Goal: Transaction & Acquisition: Purchase product/service

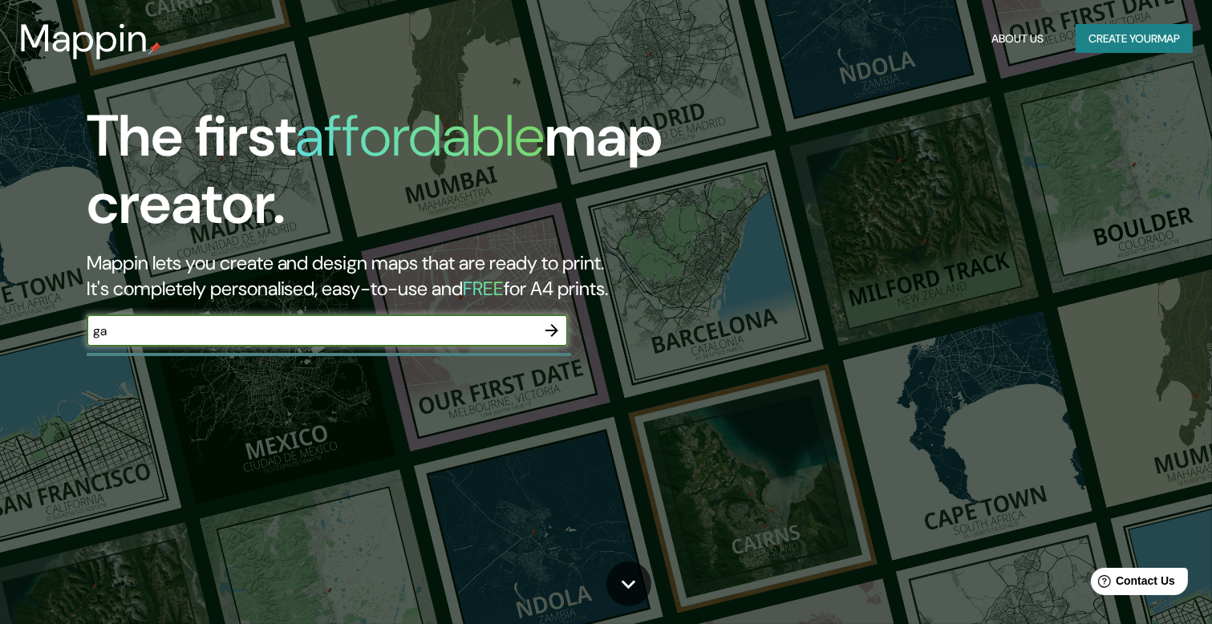
type input "g"
click at [556, 331] on icon "button" at bounding box center [551, 330] width 13 height 13
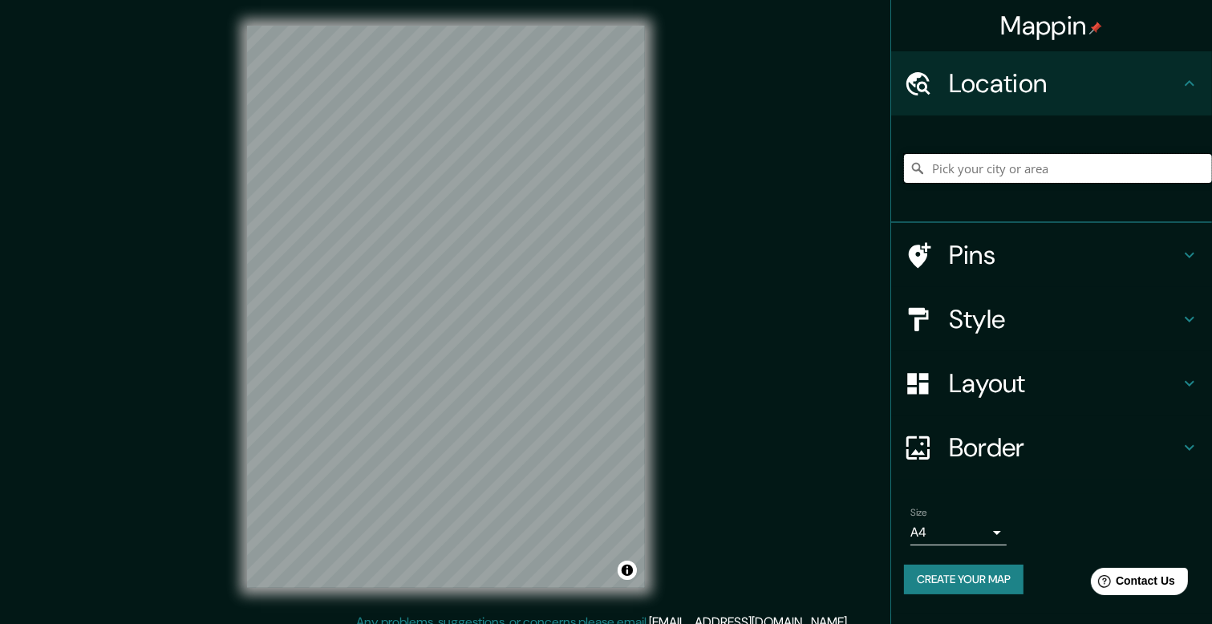
click at [1034, 158] on input "Pick your city or area" at bounding box center [1058, 168] width 308 height 29
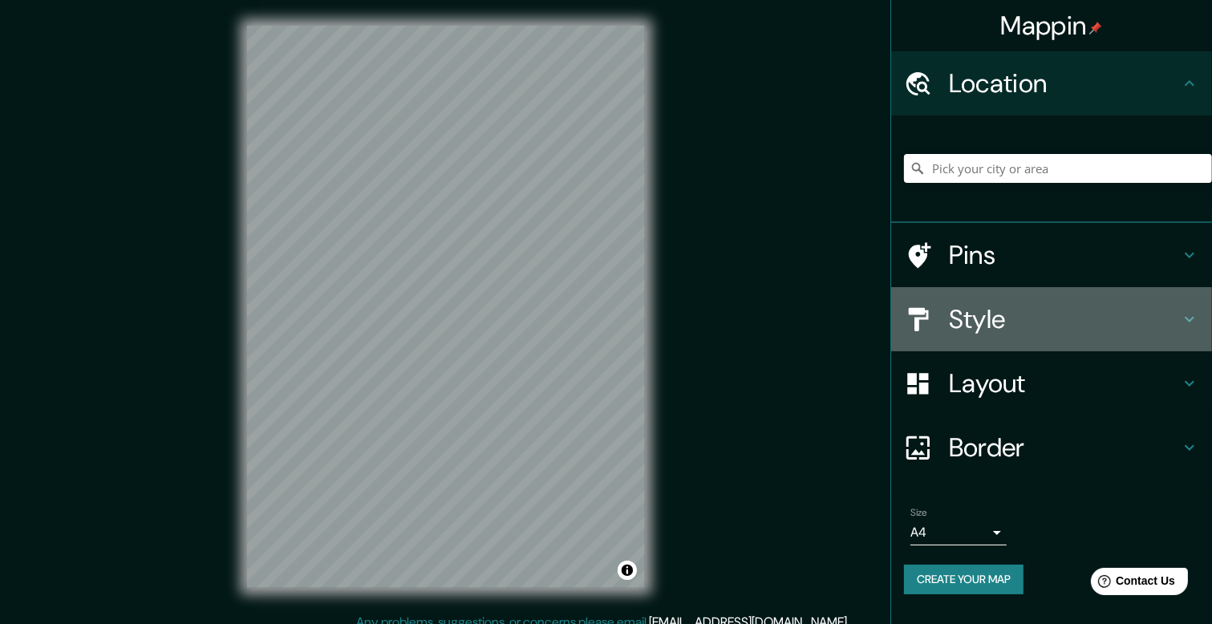
click at [1006, 313] on h4 "Style" at bounding box center [1064, 319] width 231 height 32
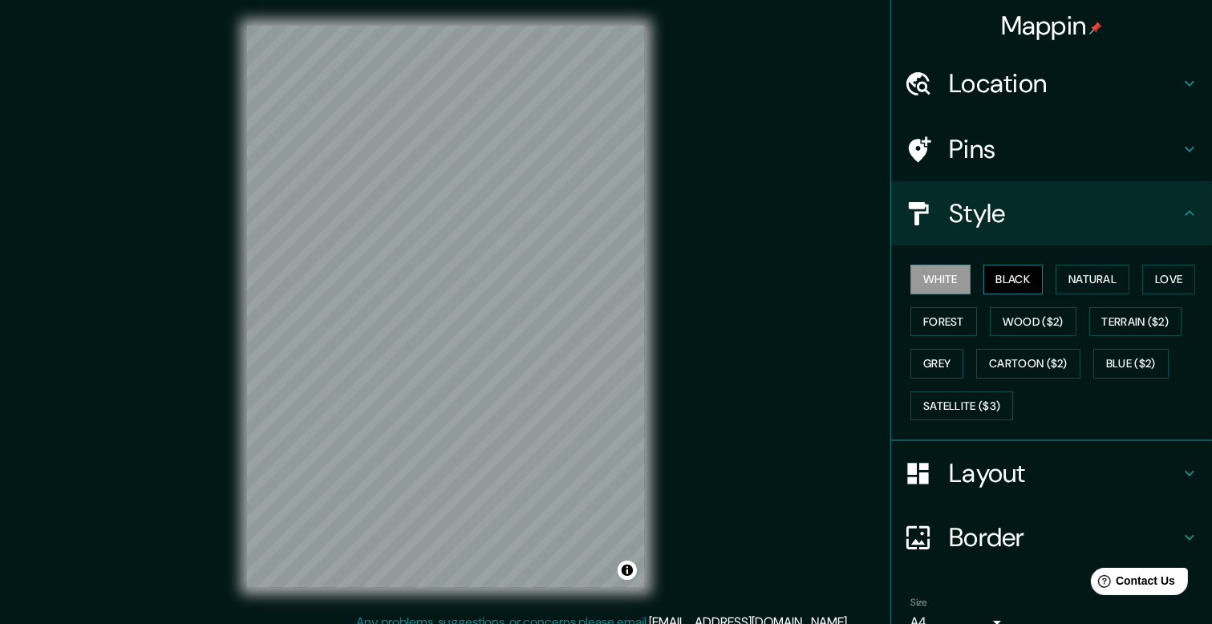
click at [1001, 281] on button "Black" at bounding box center [1013, 280] width 60 height 30
click at [1073, 283] on button "Natural" at bounding box center [1092, 280] width 74 height 30
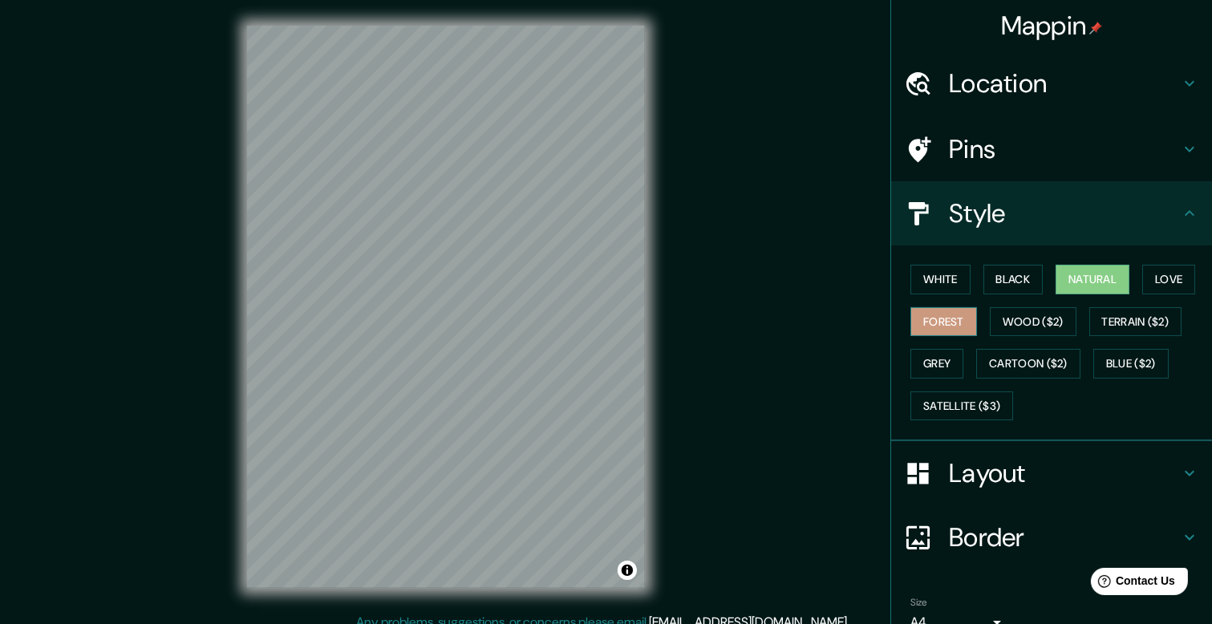
click at [942, 328] on button "Forest" at bounding box center [943, 322] width 67 height 30
click at [1007, 325] on button "Wood ($2)" at bounding box center [1033, 322] width 87 height 30
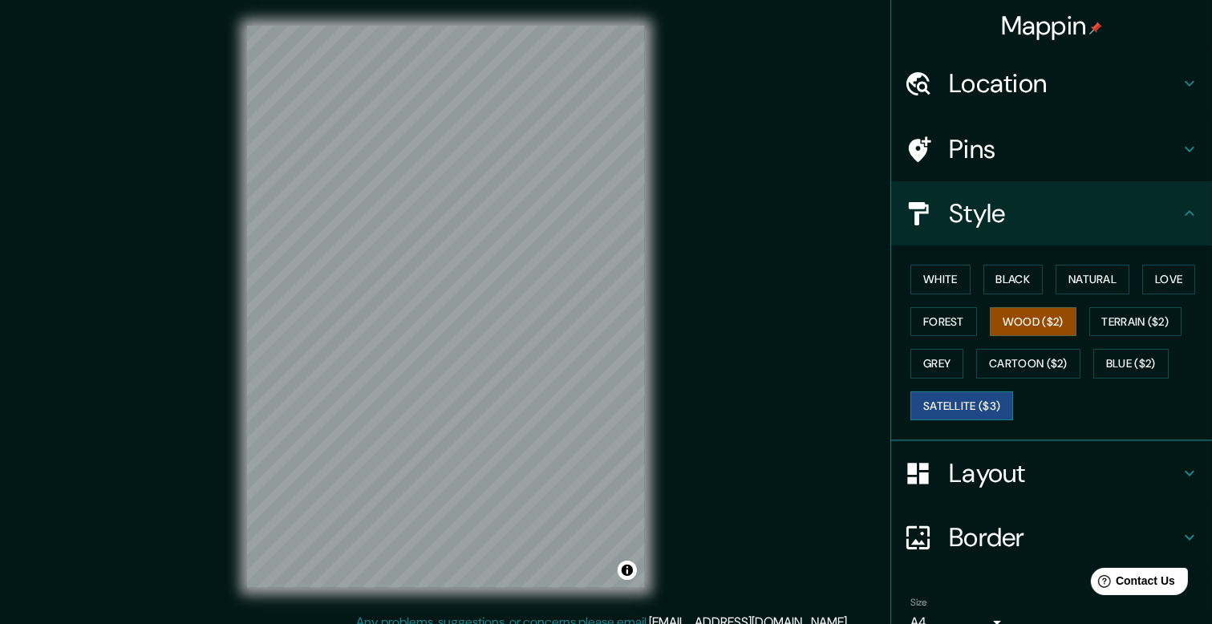
click at [970, 395] on button "Satellite ($3)" at bounding box center [961, 406] width 103 height 30
click at [1027, 368] on button "Cartoon ($2)" at bounding box center [1028, 364] width 104 height 30
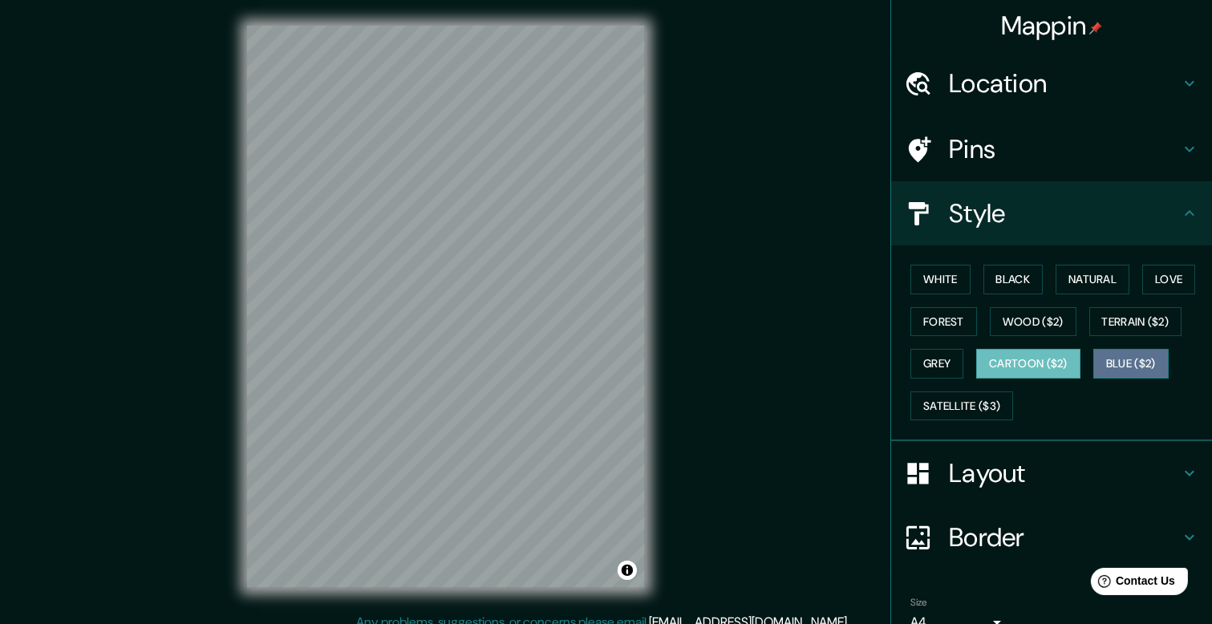
click at [1126, 372] on button "Blue ($2)" at bounding box center [1130, 364] width 75 height 30
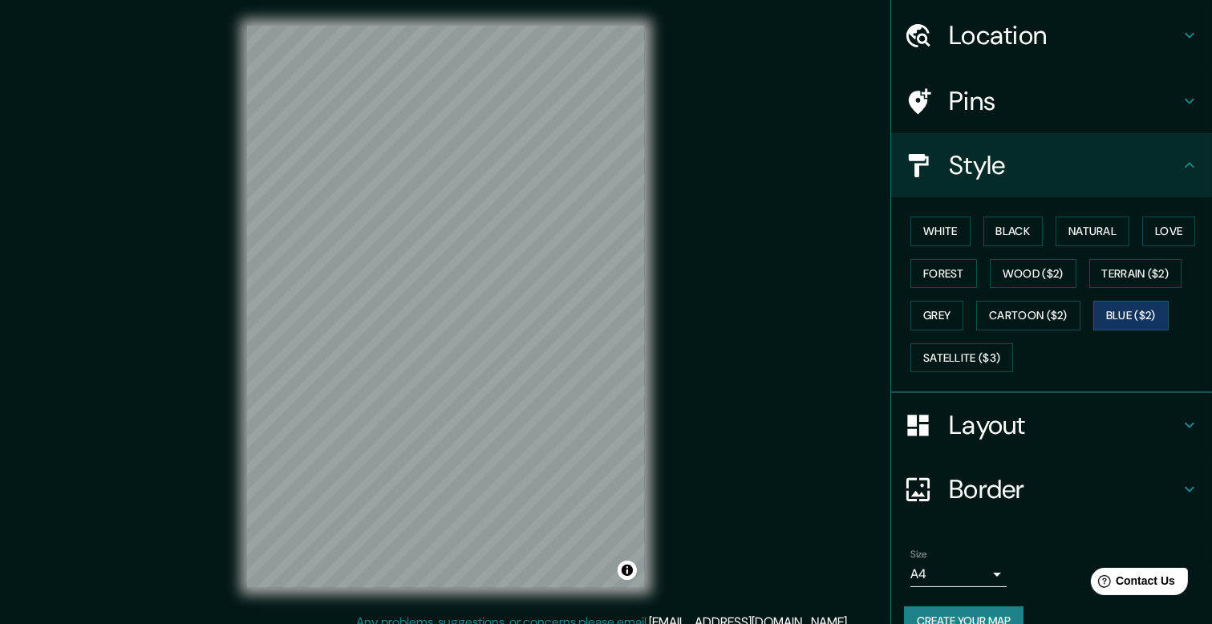
scroll to position [76, 0]
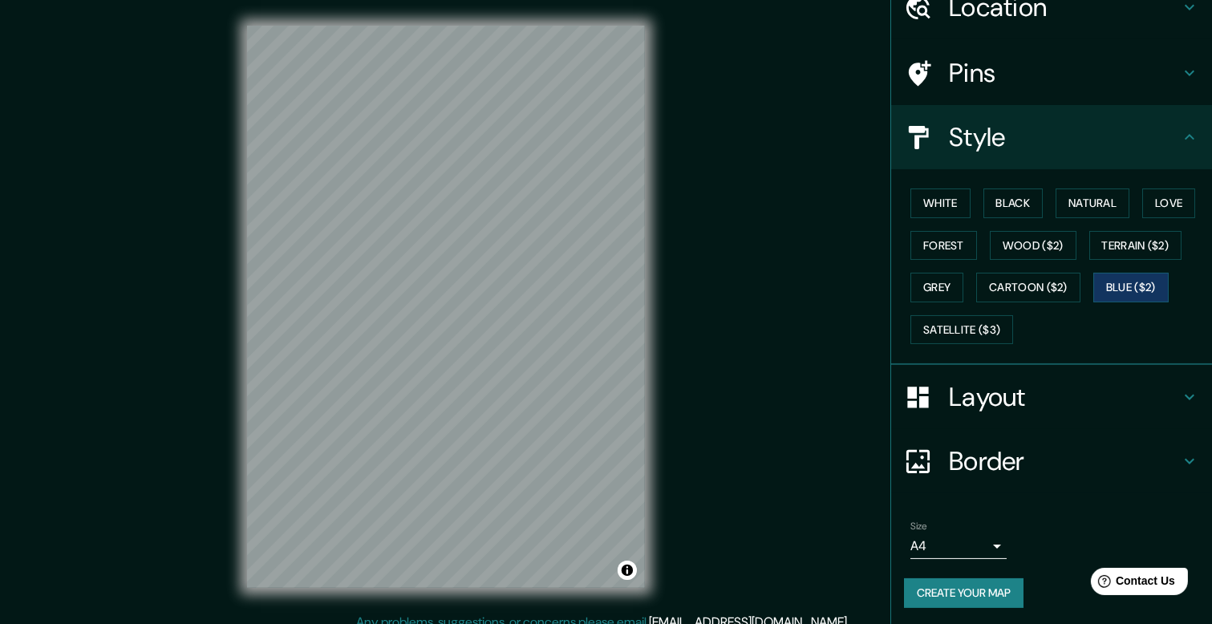
click at [980, 540] on body "Mappin Location Pins Style White Black Natural Love Forest Wood ($2) Terrain ($…" at bounding box center [606, 312] width 1212 height 624
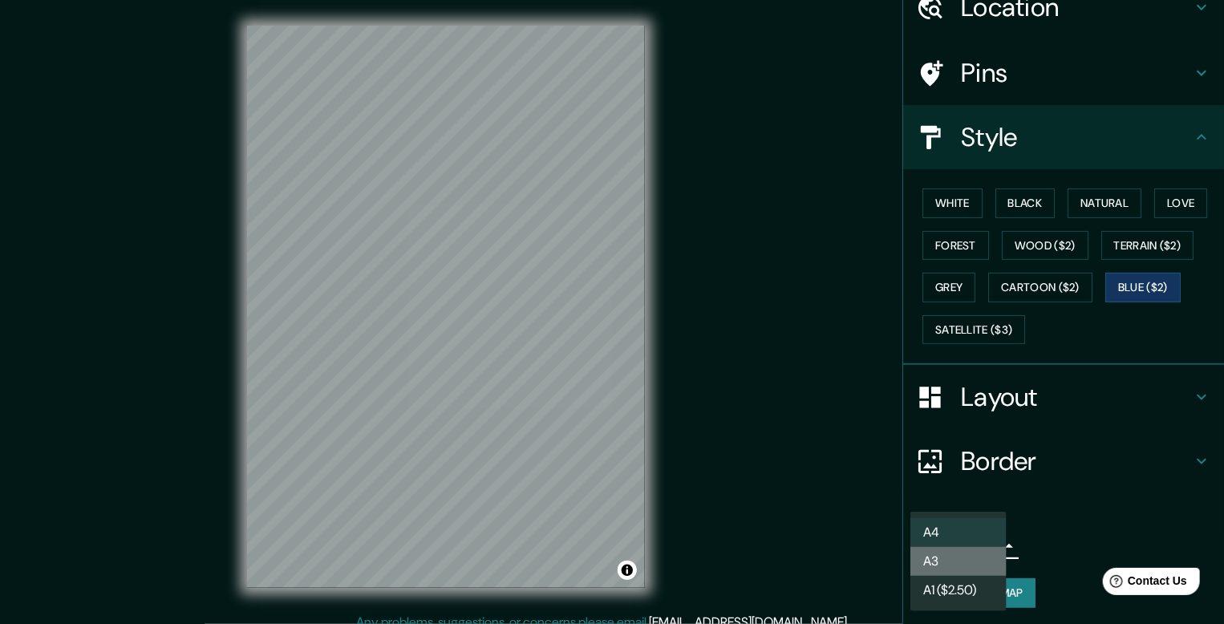
click at [978, 553] on li "A3" at bounding box center [958, 561] width 96 height 29
type input "a4"
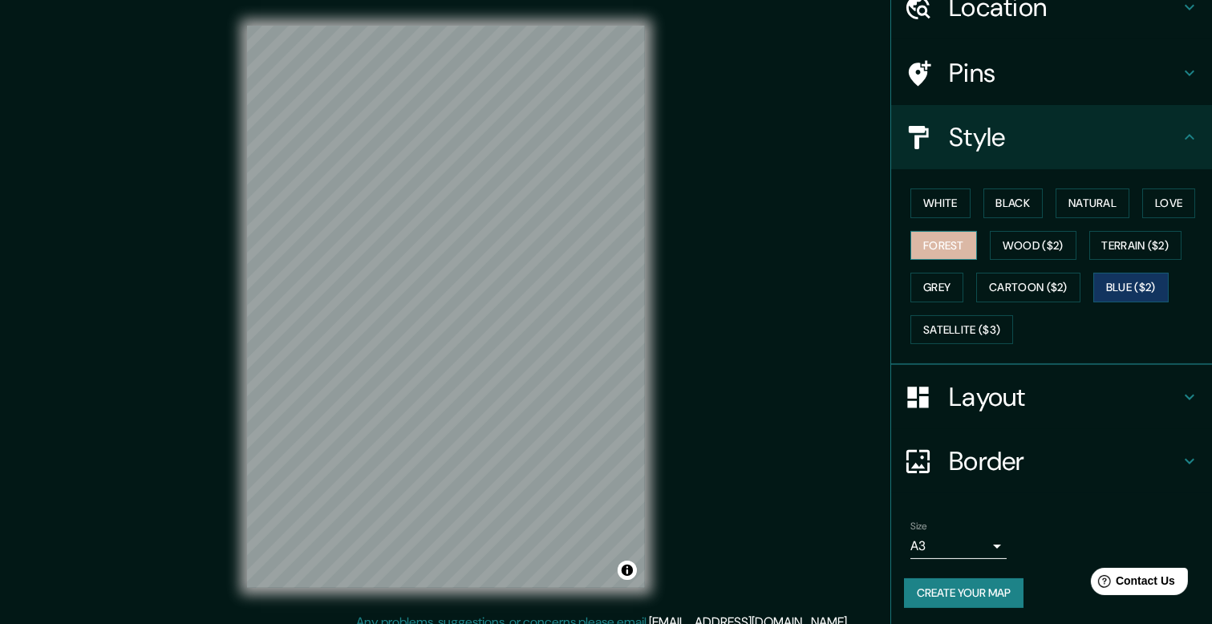
click at [949, 249] on button "Forest" at bounding box center [943, 246] width 67 height 30
click at [921, 294] on button "Grey" at bounding box center [936, 288] width 53 height 30
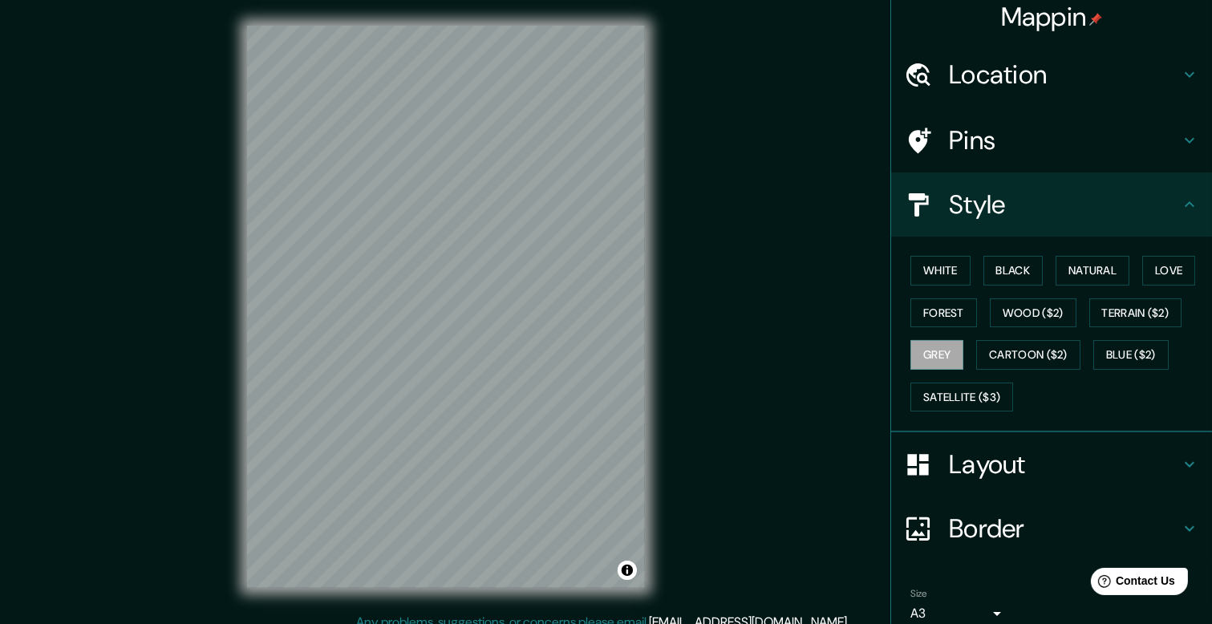
scroll to position [0, 0]
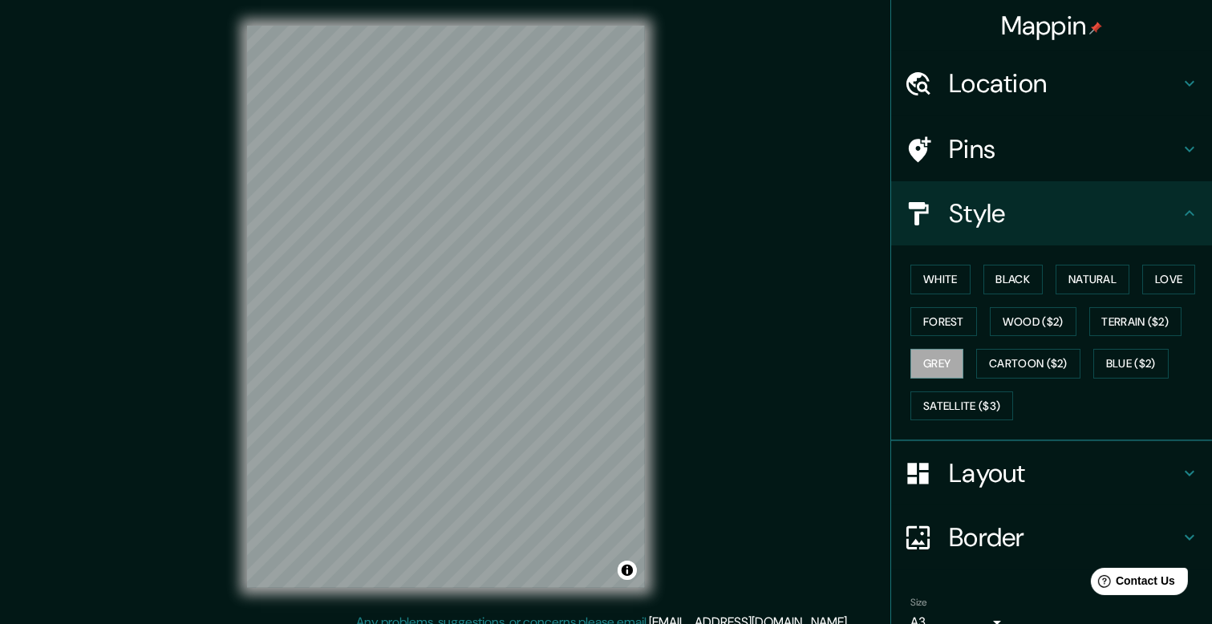
click at [1142, 60] on div "Location" at bounding box center [1051, 83] width 321 height 64
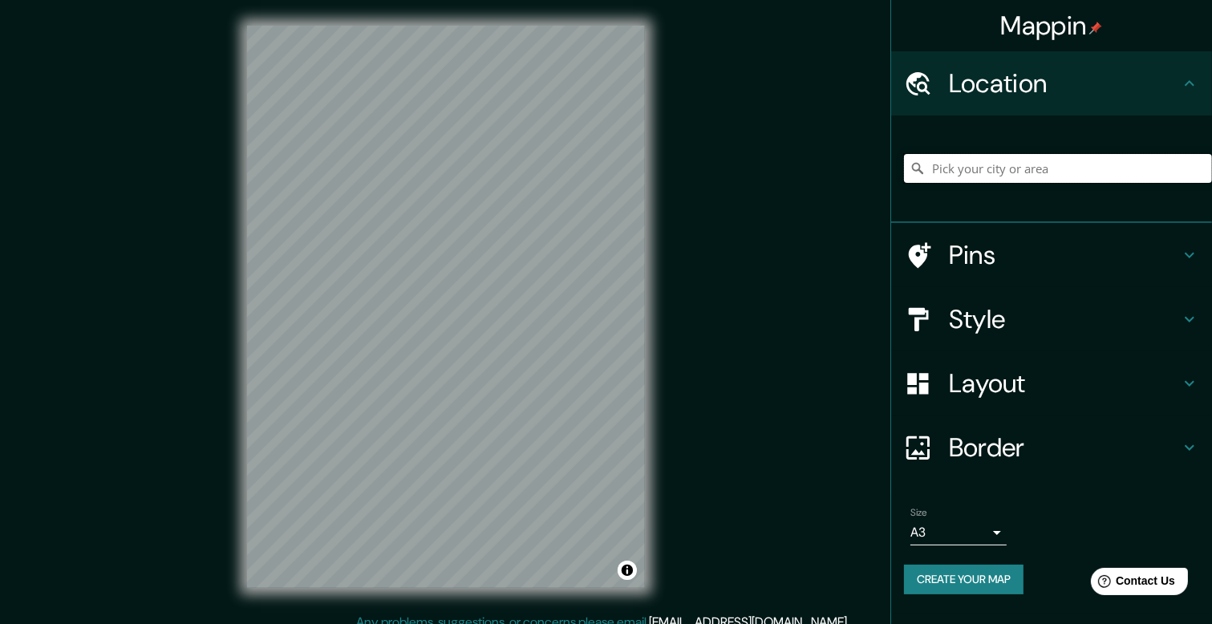
click at [1079, 164] on input "Pick your city or area" at bounding box center [1058, 168] width 308 height 29
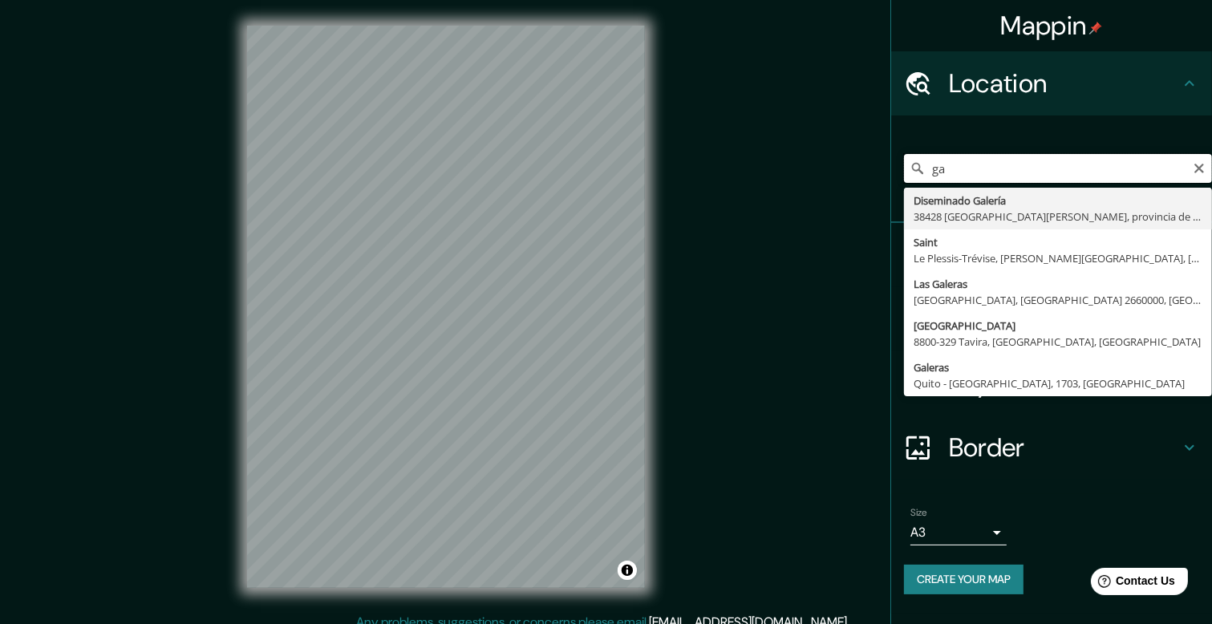
type input "g"
type input "[GEOGRAPHIC_DATA], [GEOGRAPHIC_DATA], [GEOGRAPHIC_DATA]"
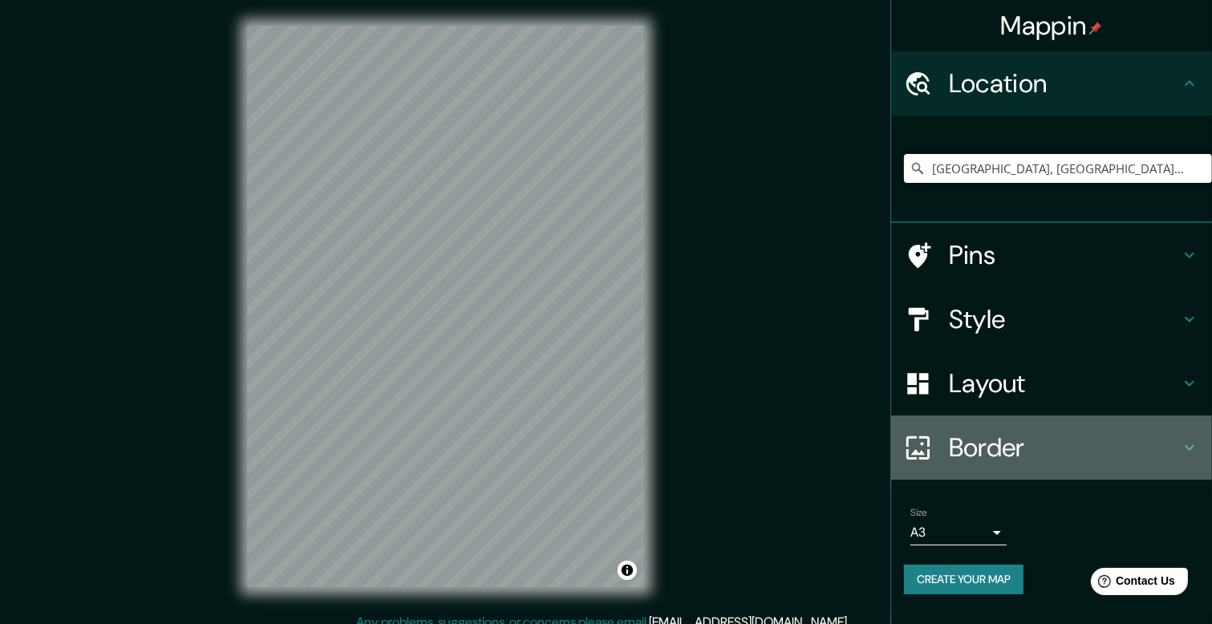
click at [1093, 450] on h4 "Border" at bounding box center [1064, 447] width 231 height 32
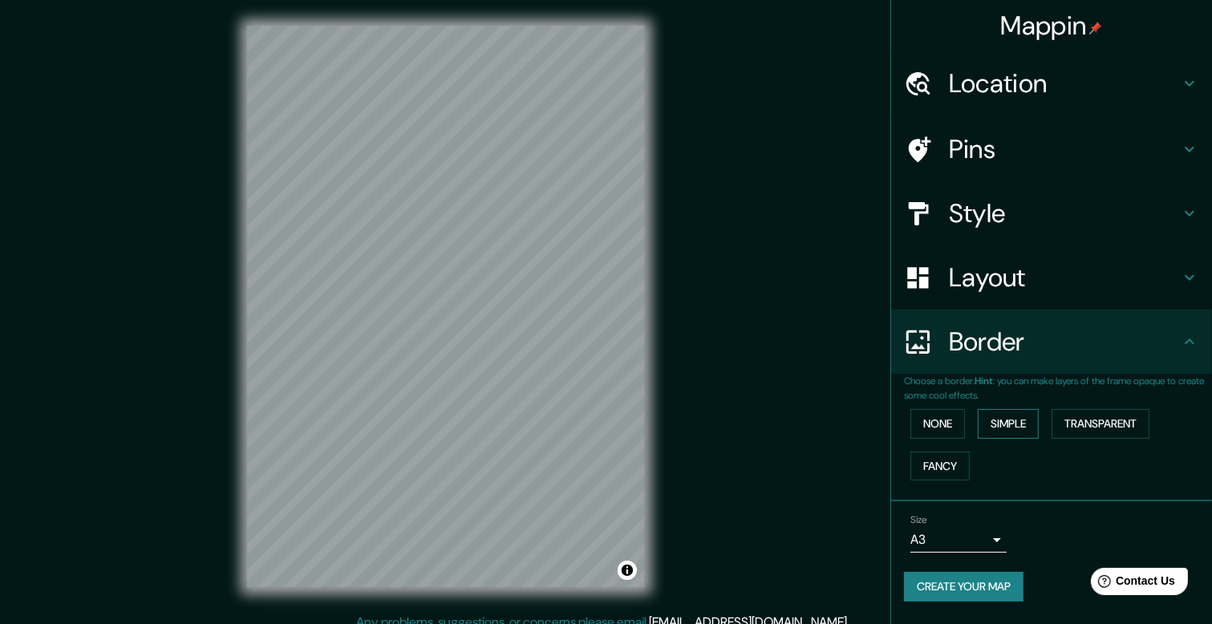
click at [1025, 426] on button "Simple" at bounding box center [1008, 424] width 61 height 30
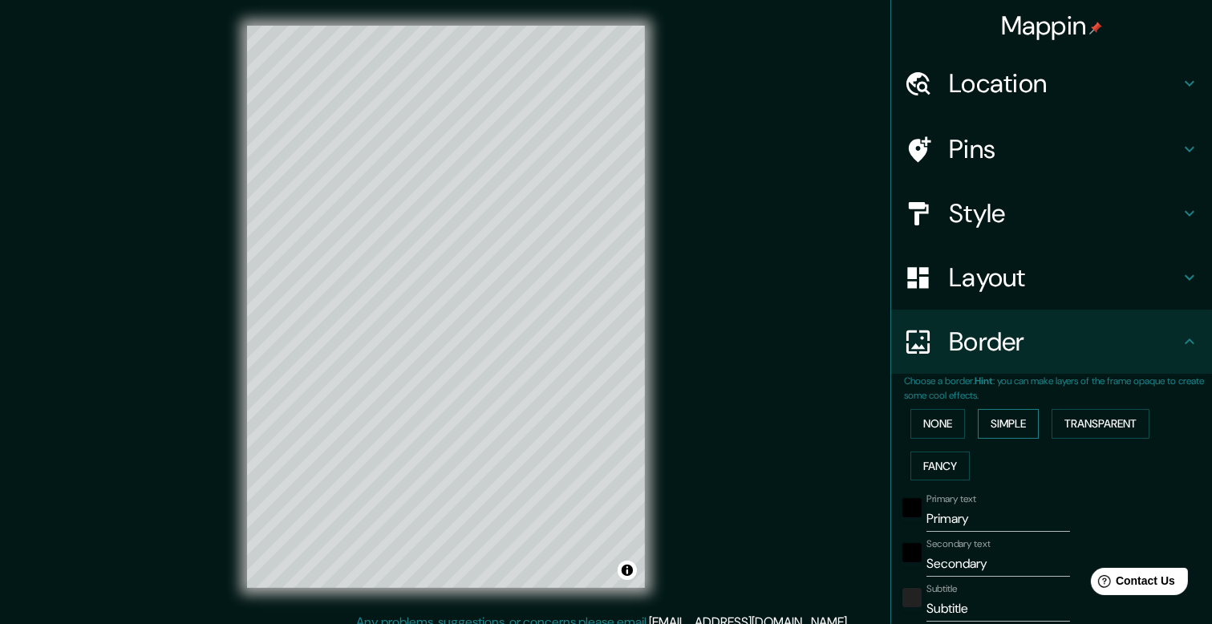
click at [1018, 427] on button "Simple" at bounding box center [1008, 424] width 61 height 30
type input "198"
type input "40"
click at [937, 420] on button "None" at bounding box center [937, 424] width 55 height 30
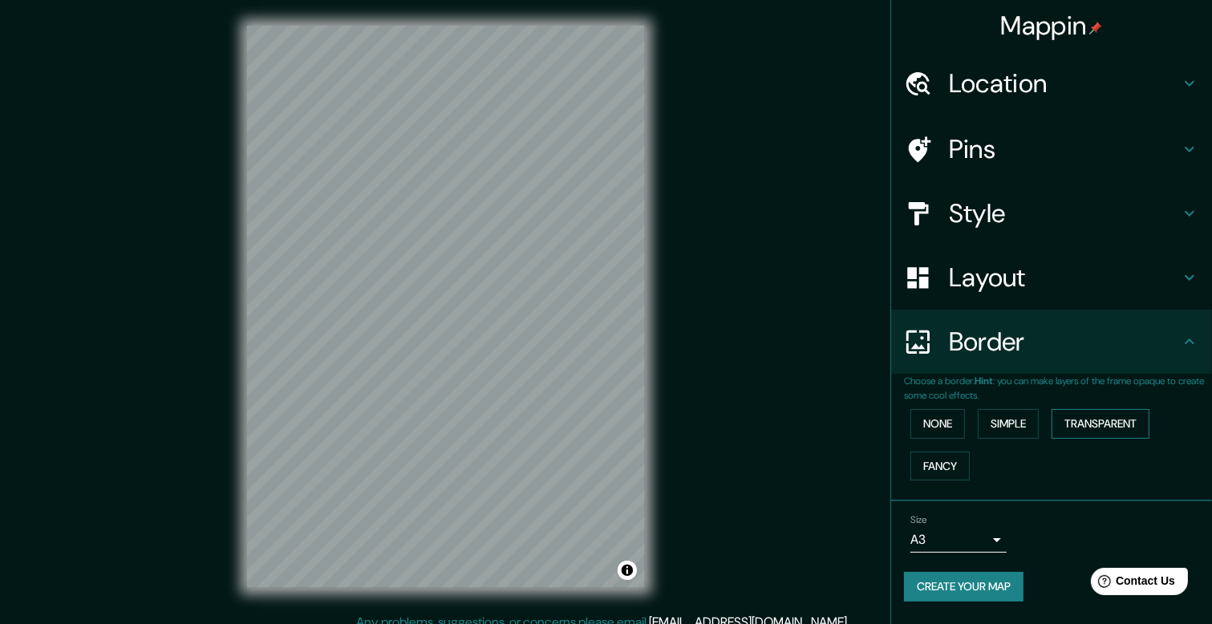
click at [1091, 423] on button "Transparent" at bounding box center [1100, 424] width 98 height 30
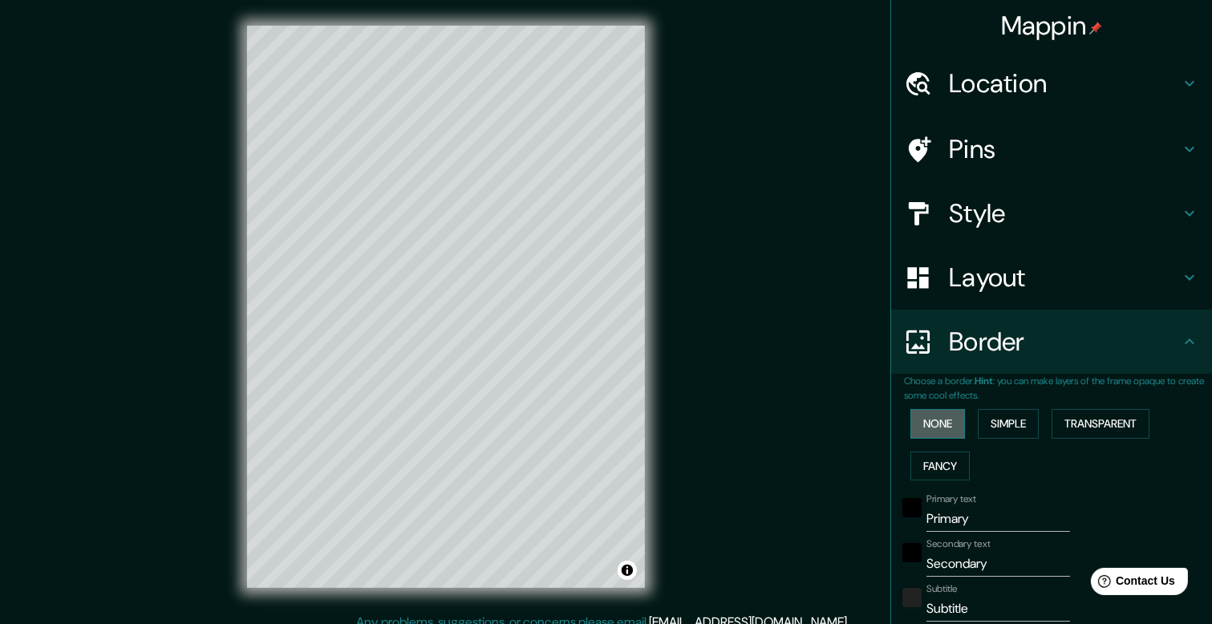
click at [938, 421] on button "None" at bounding box center [937, 424] width 55 height 30
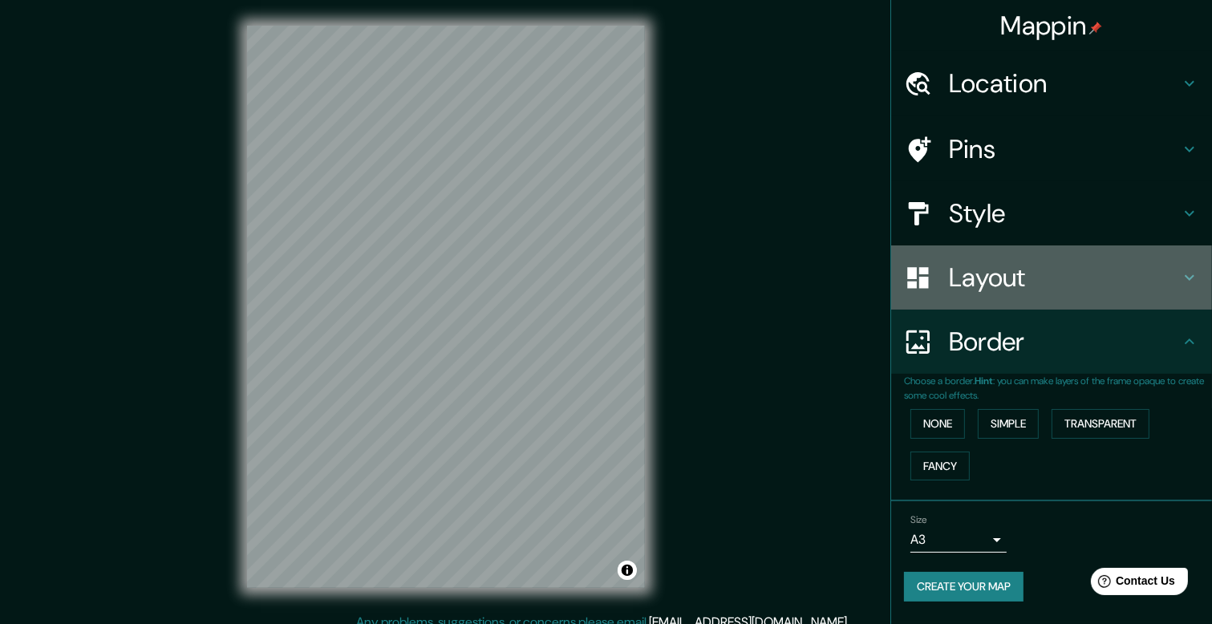
click at [974, 285] on h4 "Layout" at bounding box center [1064, 277] width 231 height 32
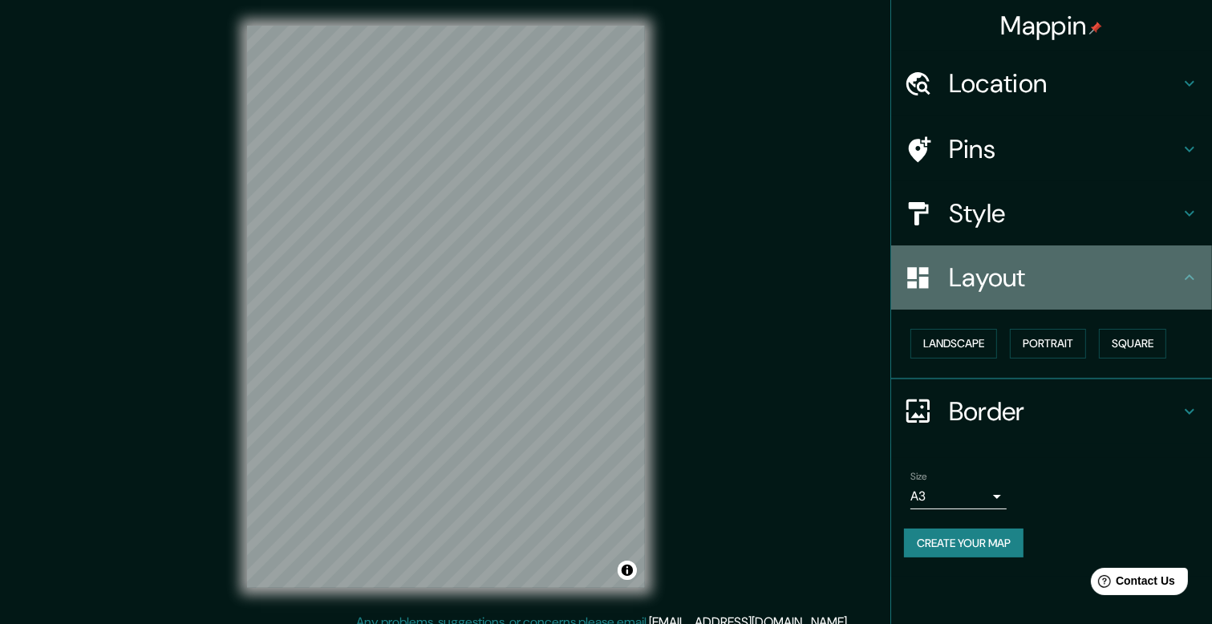
click at [992, 298] on div "Layout" at bounding box center [1051, 277] width 321 height 64
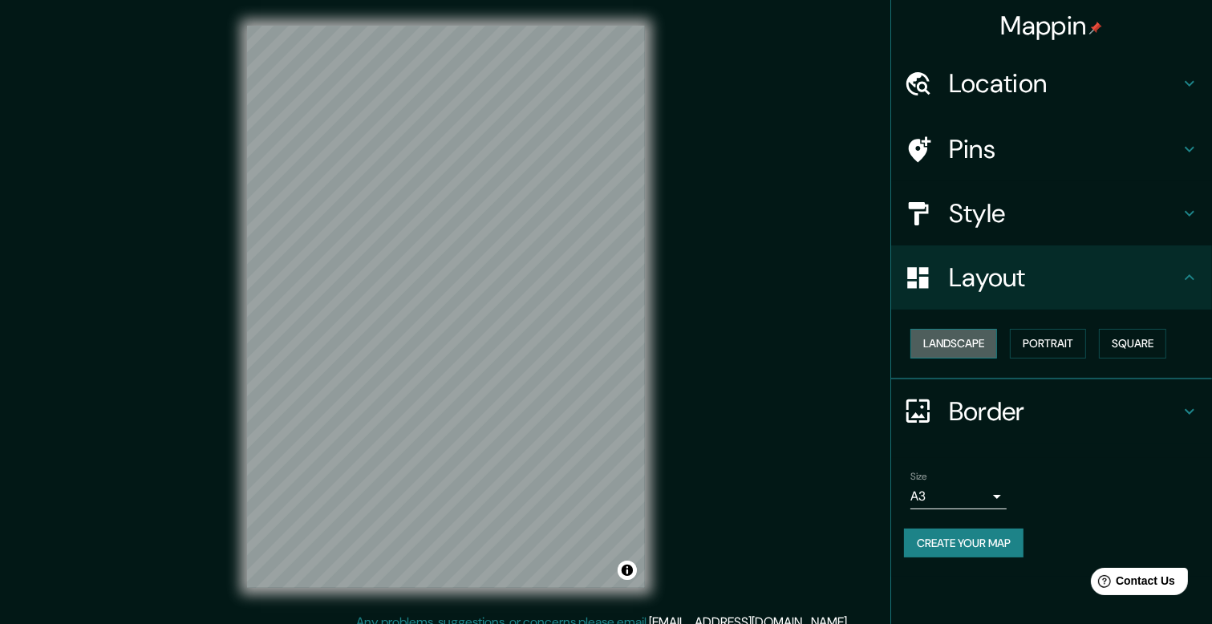
click at [977, 333] on button "Landscape" at bounding box center [953, 344] width 87 height 30
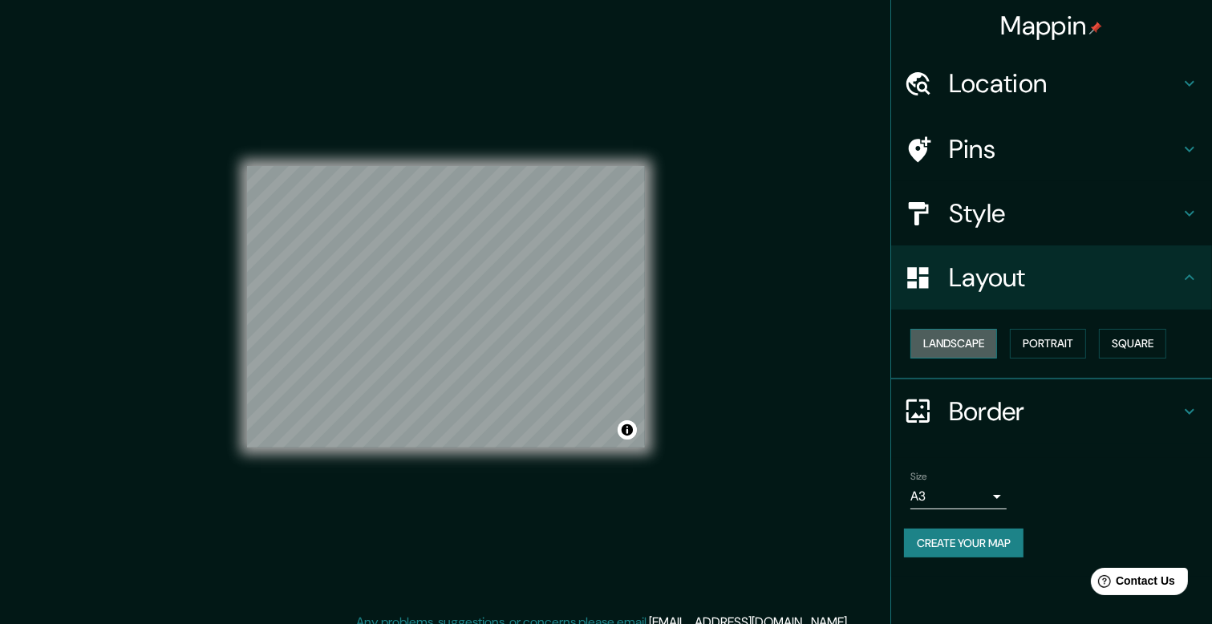
click at [977, 333] on button "Landscape" at bounding box center [953, 344] width 87 height 30
click at [1038, 341] on button "Portrait" at bounding box center [1048, 344] width 76 height 30
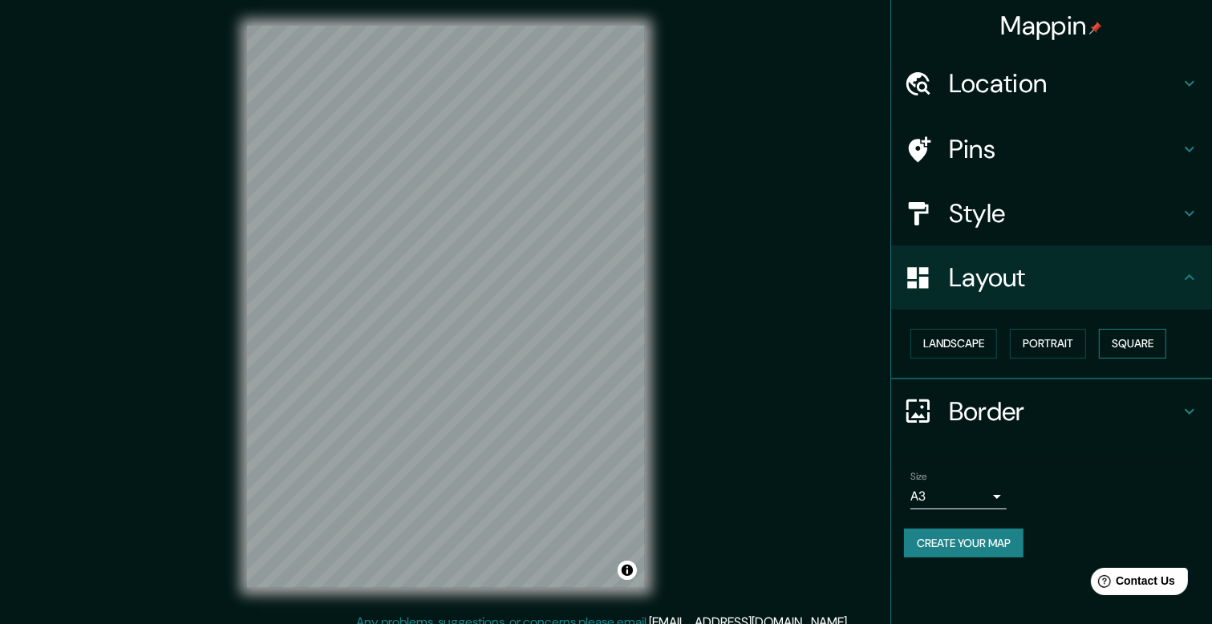
click at [1131, 344] on button "Square" at bounding box center [1132, 344] width 67 height 30
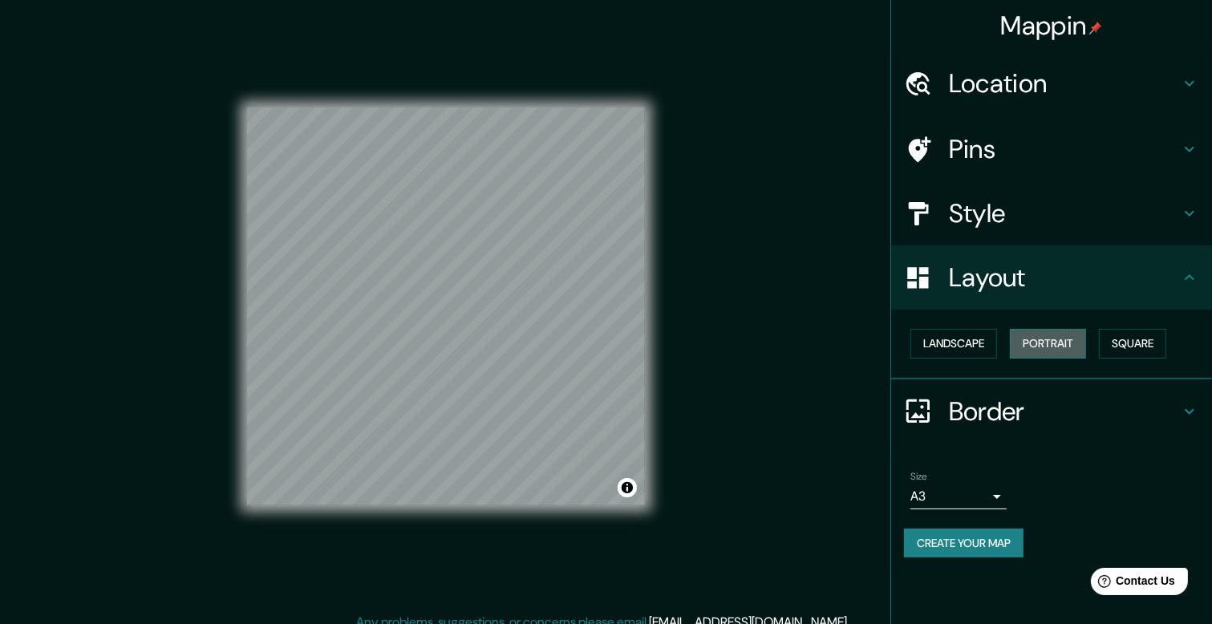
click at [1043, 349] on button "Portrait" at bounding box center [1048, 344] width 76 height 30
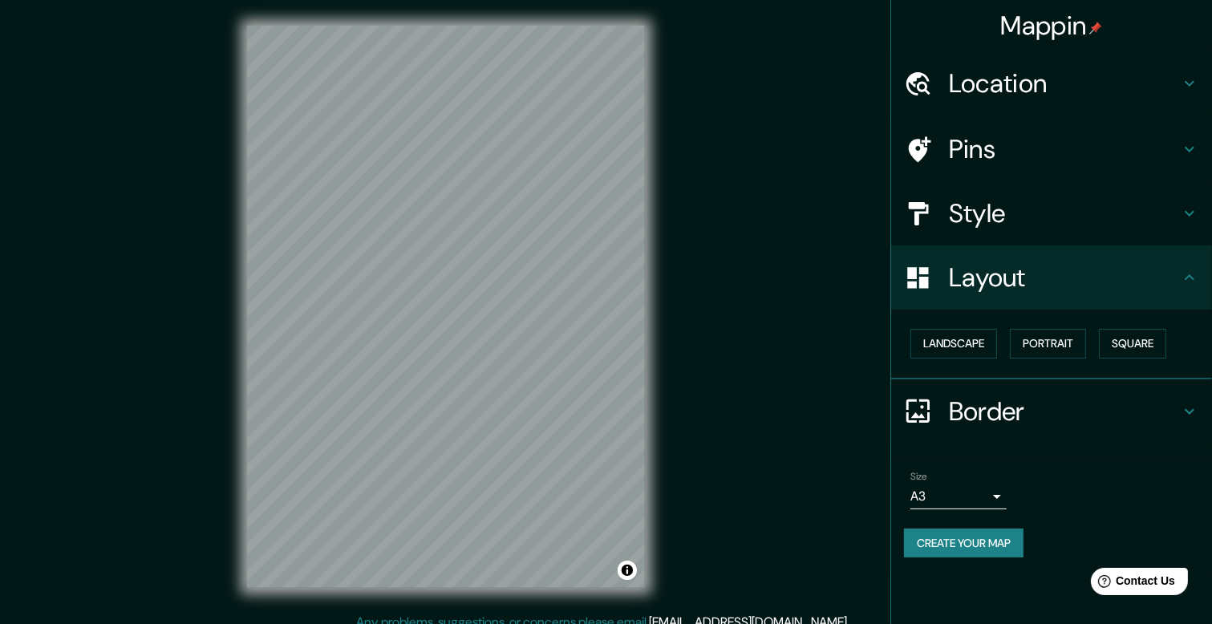
click at [976, 235] on div "Style" at bounding box center [1051, 213] width 321 height 64
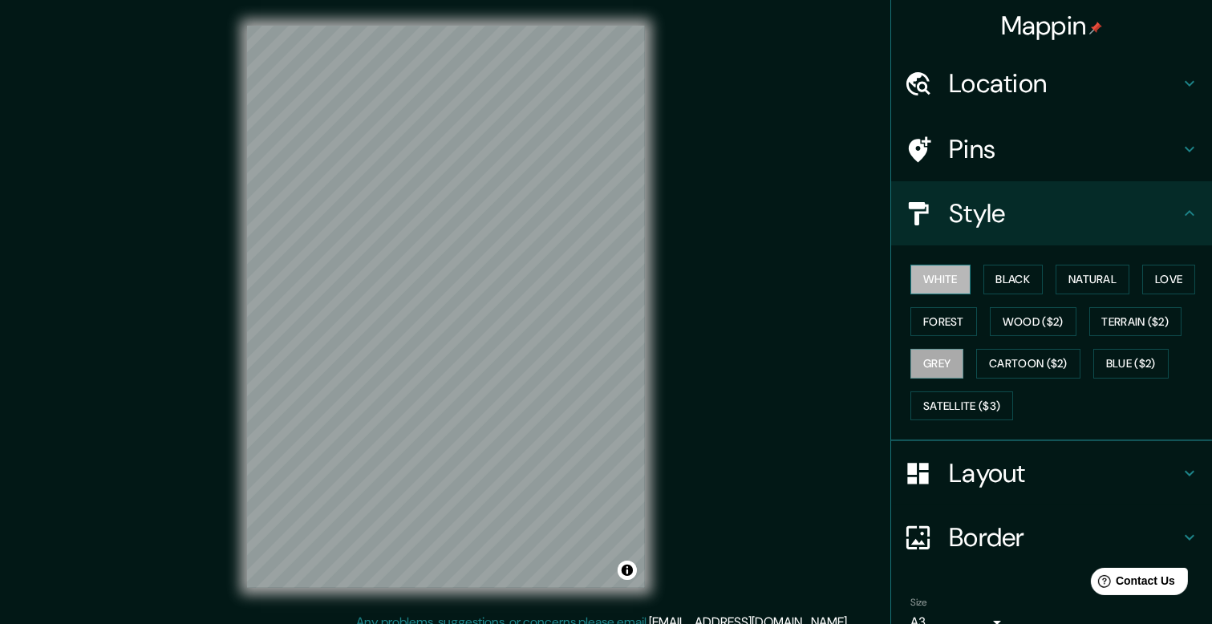
click at [929, 284] on button "White" at bounding box center [940, 280] width 60 height 30
click at [1008, 280] on button "Black" at bounding box center [1013, 280] width 60 height 30
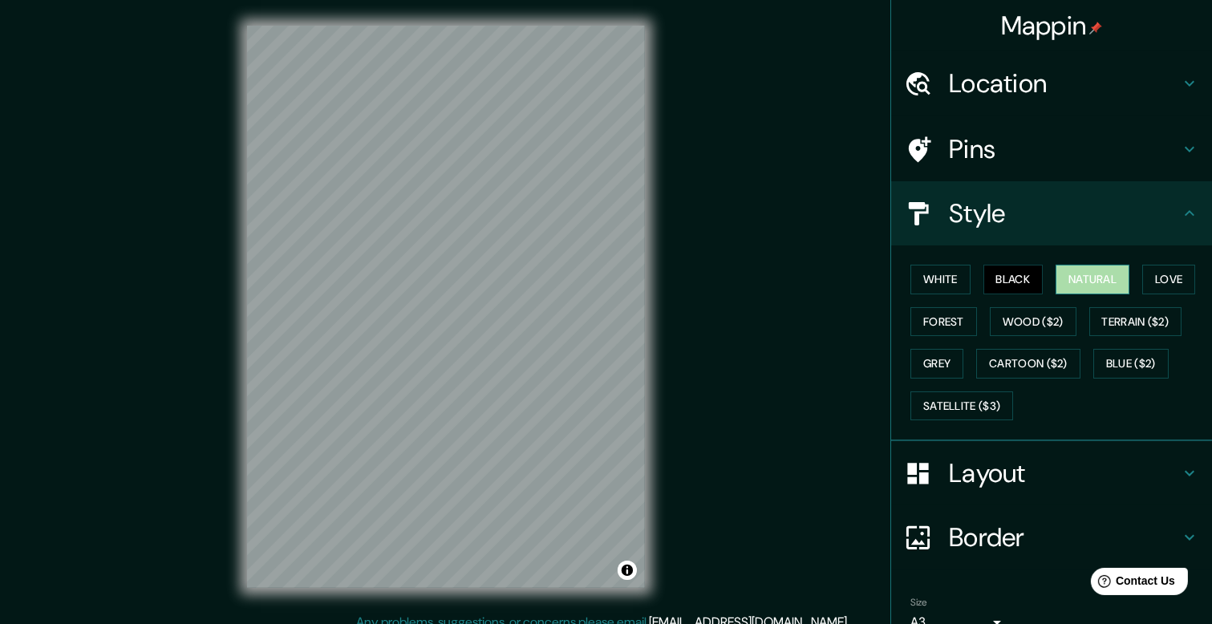
click at [1100, 283] on button "Natural" at bounding box center [1092, 280] width 74 height 30
click at [658, 366] on div "© Mapbox © OpenStreetMap Improve this map" at bounding box center [445, 306] width 449 height 613
click at [245, 434] on div "© Mapbox © OpenStreetMap Improve this map" at bounding box center [445, 306] width 449 height 613
click at [1180, 141] on icon at bounding box center [1189, 149] width 19 height 19
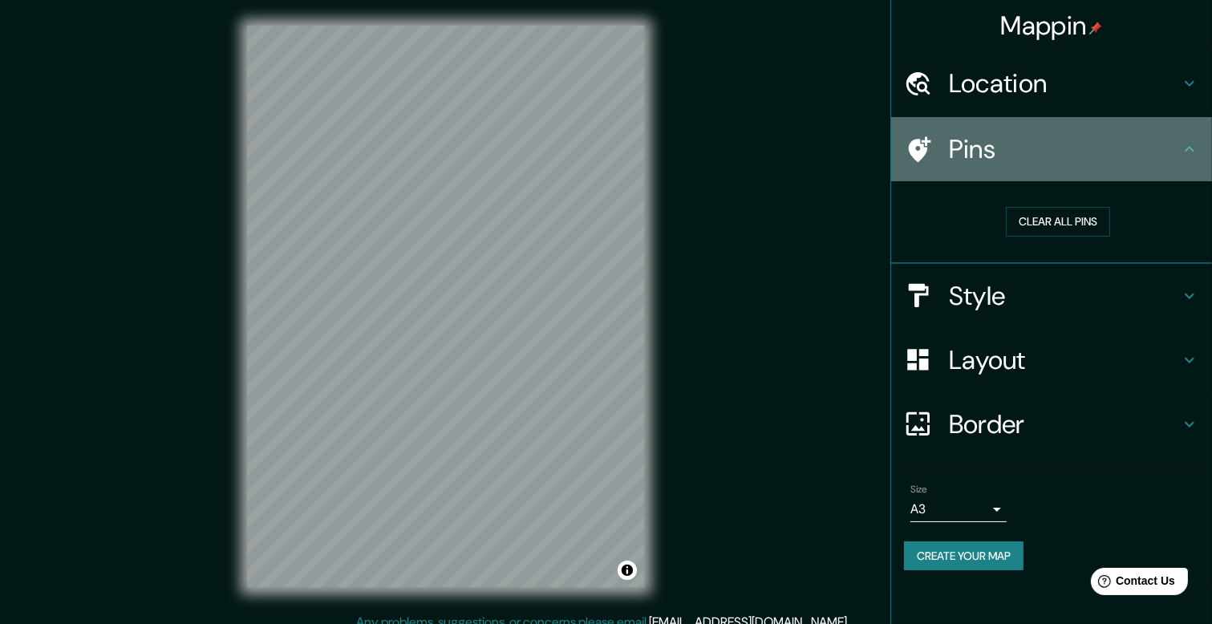
click at [1178, 141] on h4 "Pins" at bounding box center [1064, 149] width 231 height 32
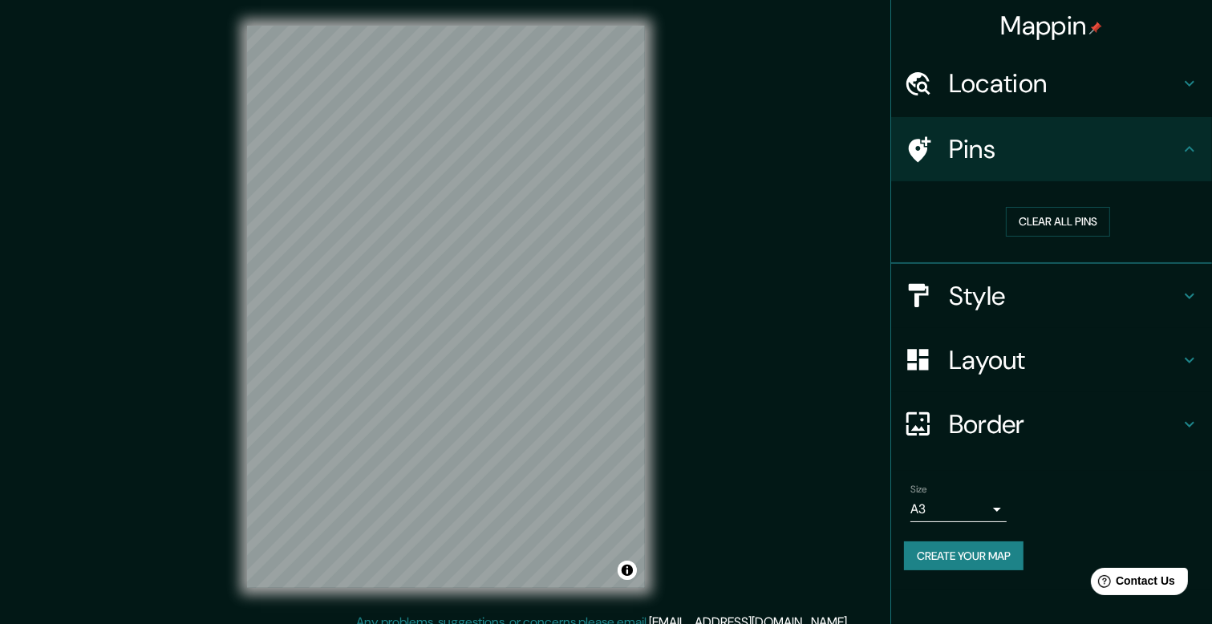
click at [1187, 84] on icon at bounding box center [1189, 83] width 19 height 19
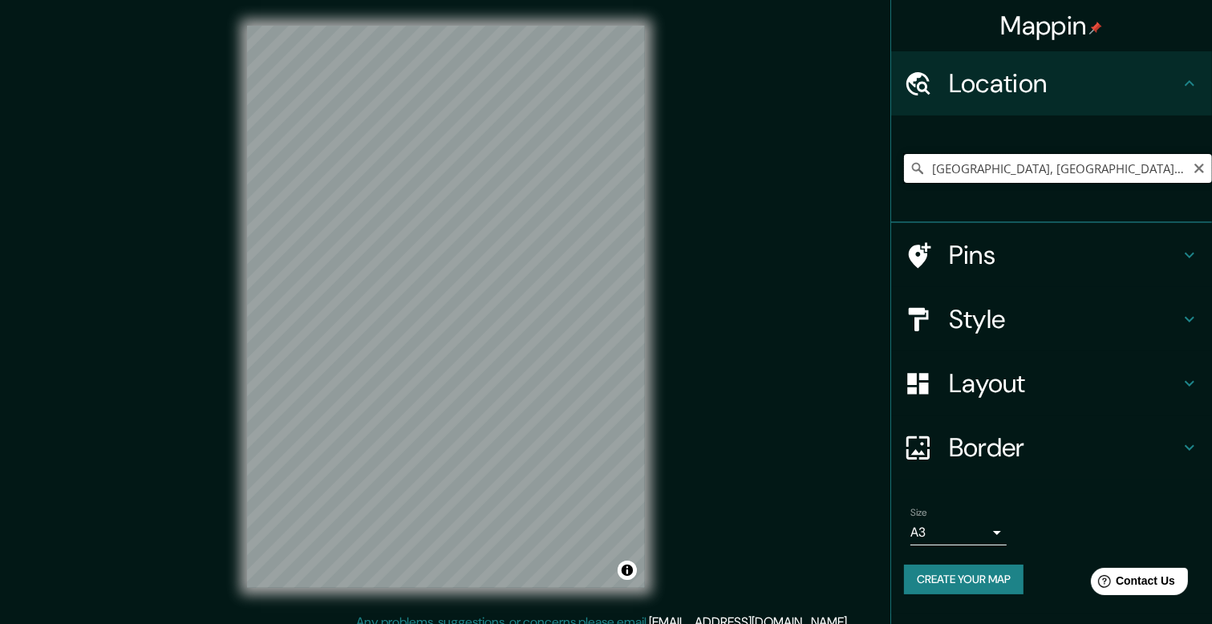
click at [1170, 164] on input "[GEOGRAPHIC_DATA], [GEOGRAPHIC_DATA], [GEOGRAPHIC_DATA]" at bounding box center [1058, 168] width 308 height 29
click at [1200, 170] on icon "Clear" at bounding box center [1199, 169] width 10 height 10
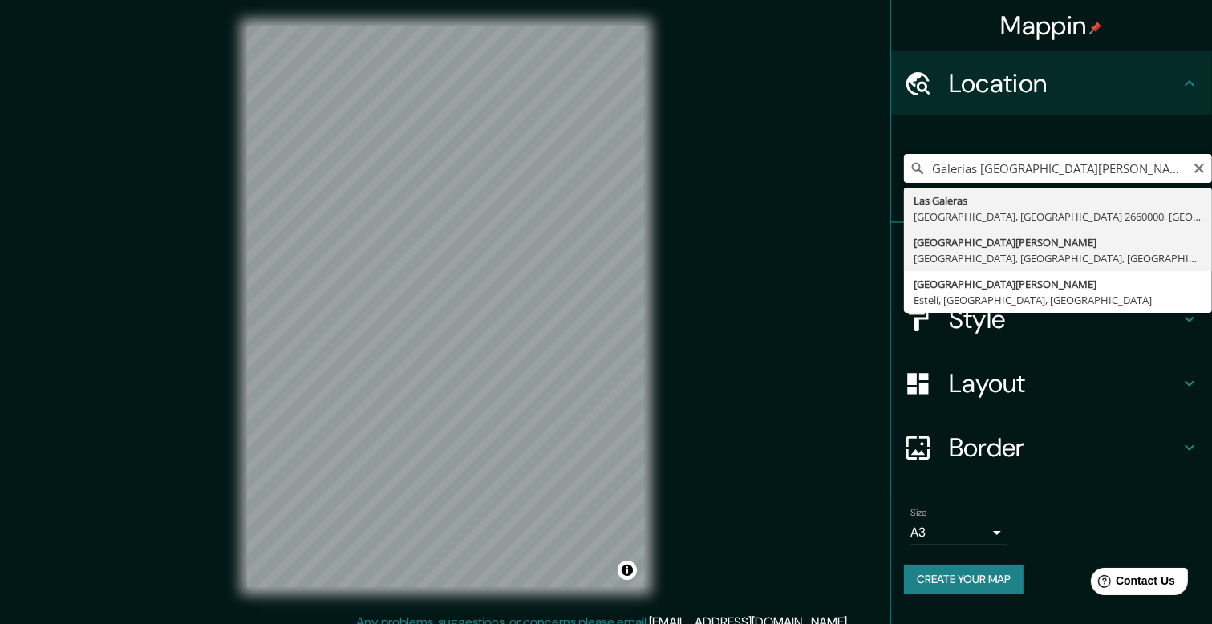
type input "[GEOGRAPHIC_DATA][PERSON_NAME], [GEOGRAPHIC_DATA], [GEOGRAPHIC_DATA], [GEOGRAPH…"
